Goal: Navigation & Orientation: Find specific page/section

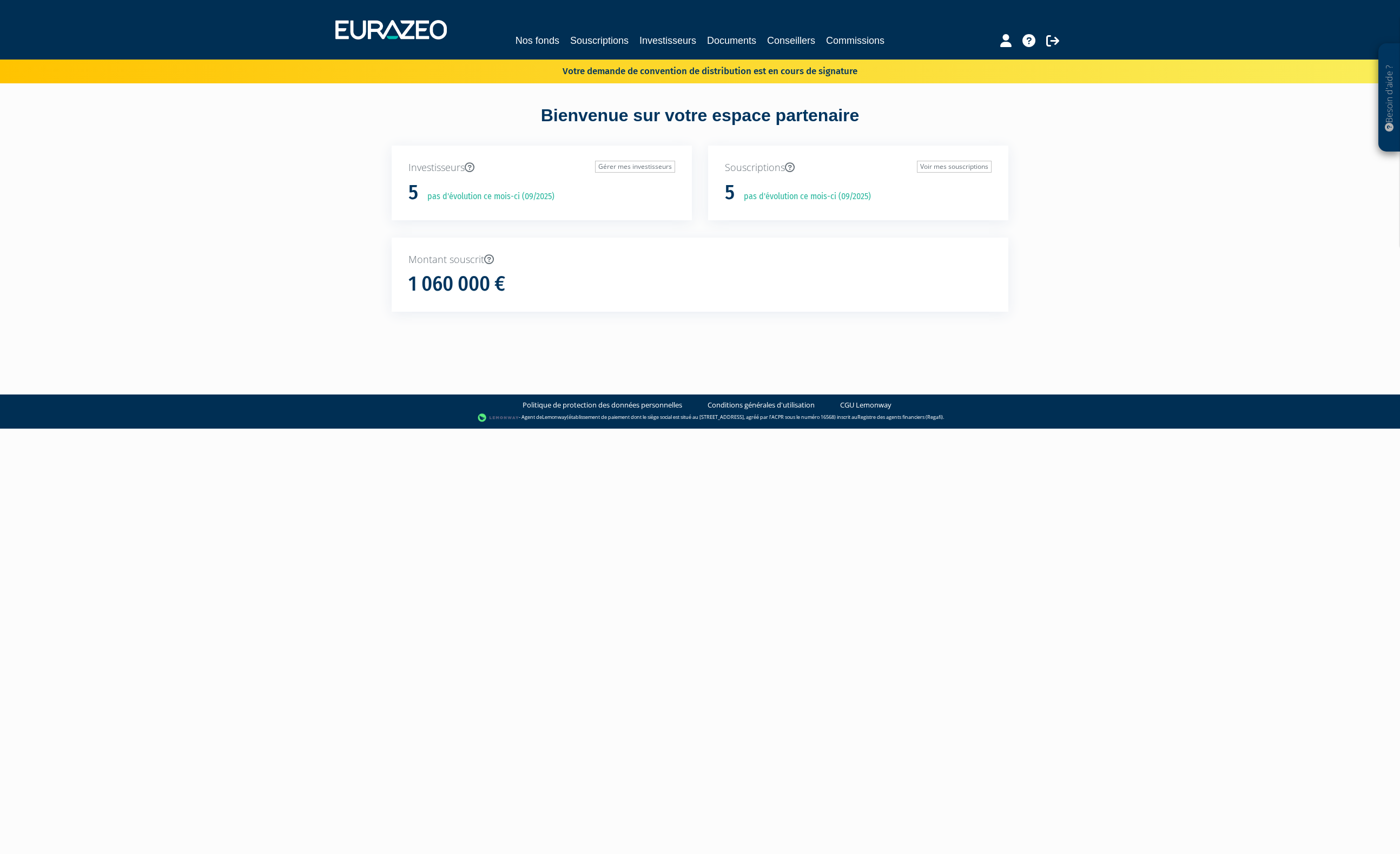
drag, startPoint x: 669, startPoint y: 79, endPoint x: 658, endPoint y: 76, distance: 11.4
click at [669, 79] on div "Votre demande de convention de distribution est en cours de signature" at bounding box center [700, 72] width 1400 height 24
click at [539, 37] on link "Nos fonds" at bounding box center [537, 40] width 44 height 15
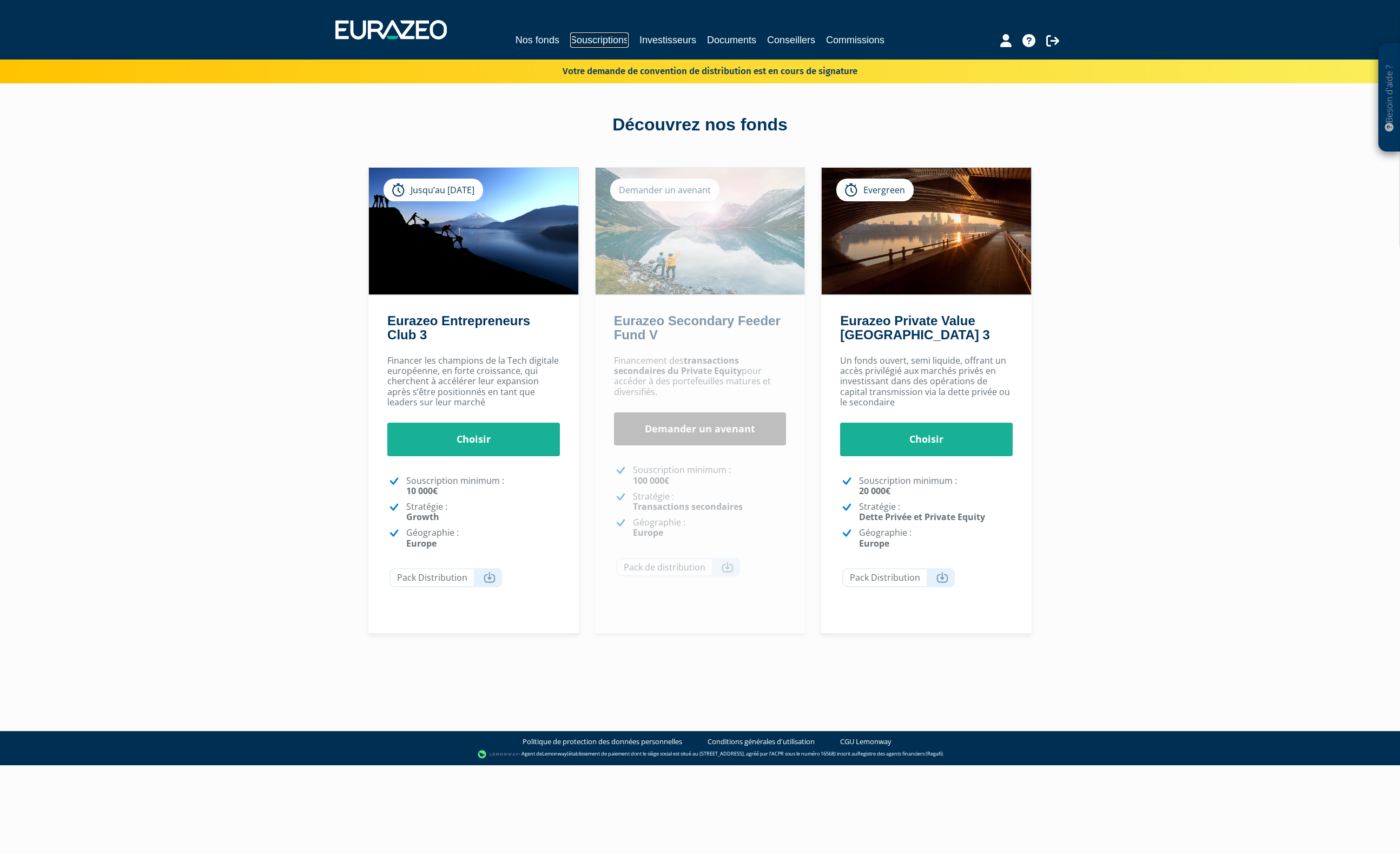
click at [600, 37] on link "Souscriptions" at bounding box center [599, 40] width 59 height 15
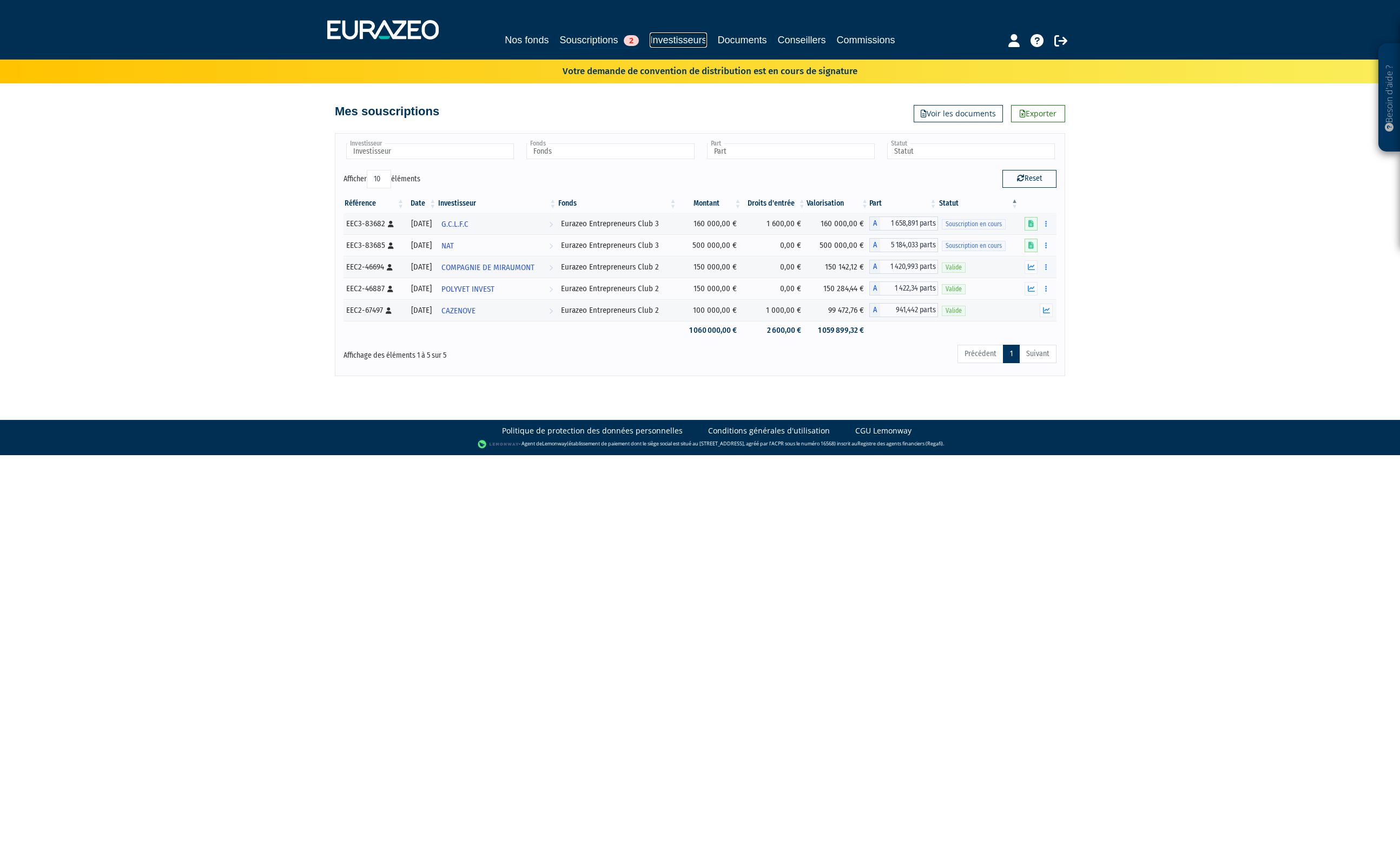
click at [671, 40] on link "Investisseurs" at bounding box center [678, 40] width 57 height 15
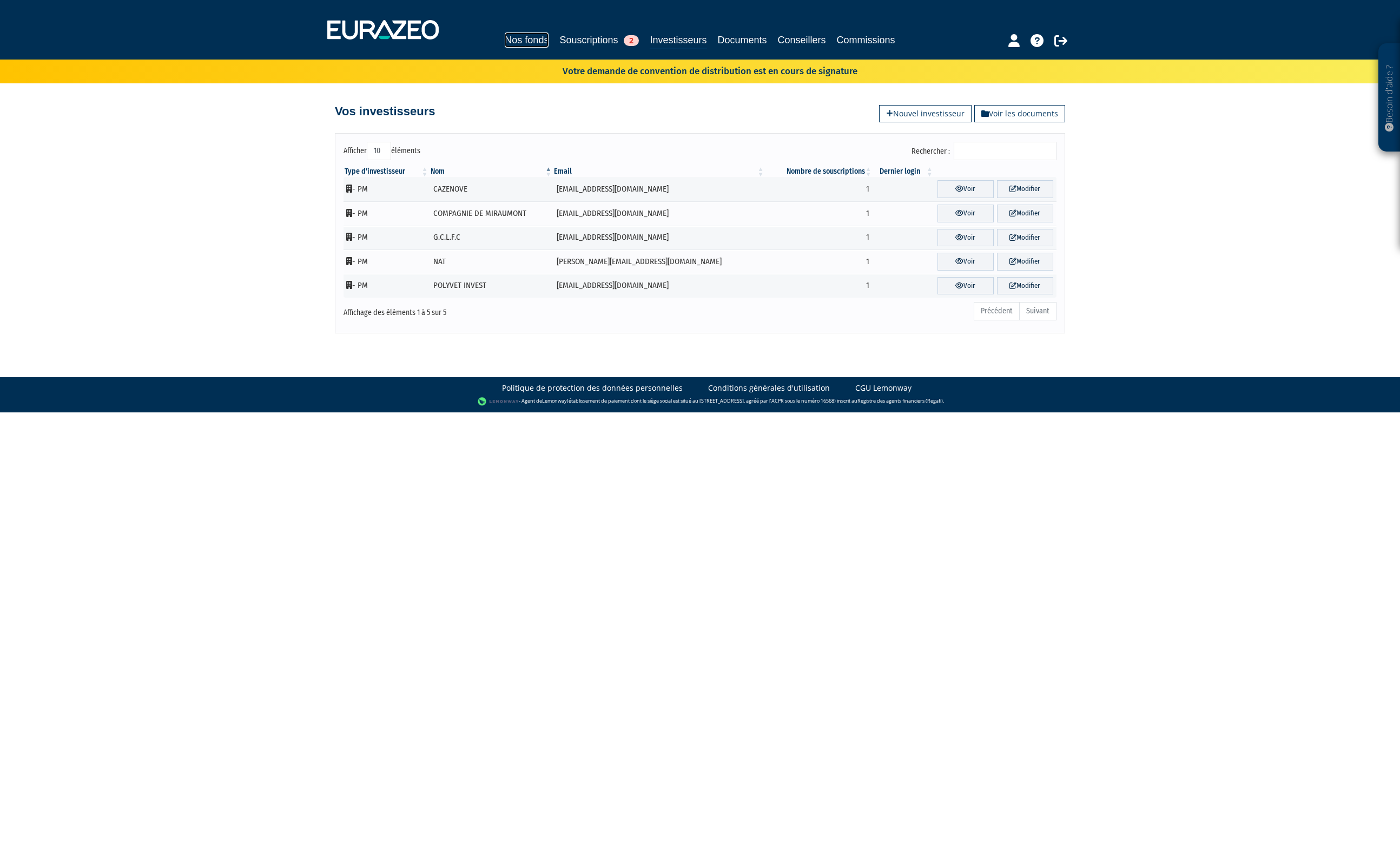
click at [525, 35] on link "Nos fonds" at bounding box center [527, 40] width 44 height 15
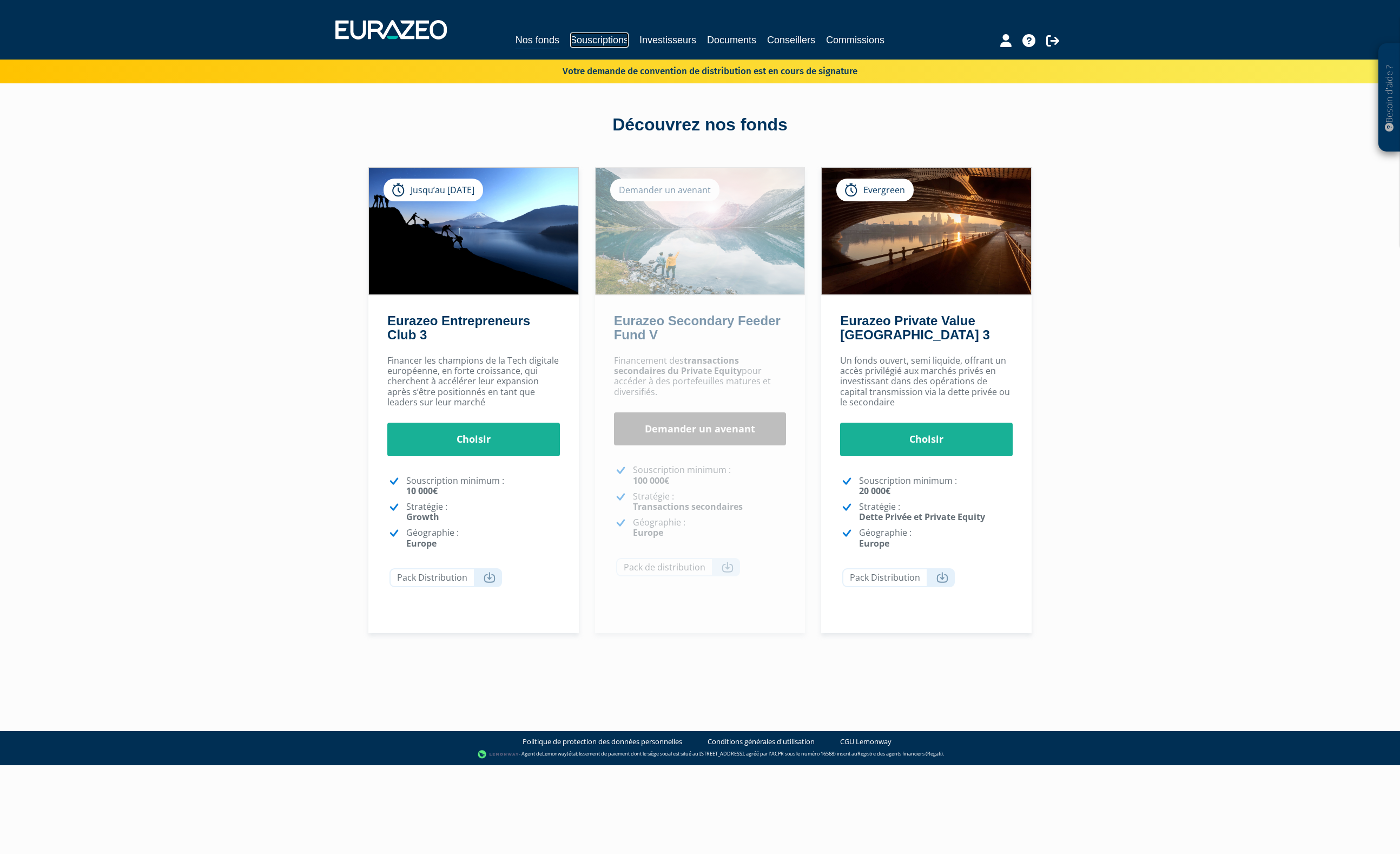
click at [597, 40] on link "Souscriptions" at bounding box center [599, 40] width 59 height 15
